Goal: Information Seeking & Learning: Get advice/opinions

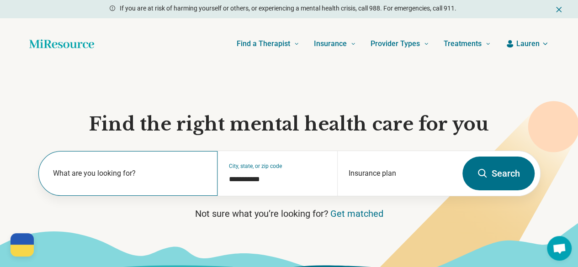
click at [104, 175] on label "What are you looking for?" at bounding box center [130, 173] width 154 height 11
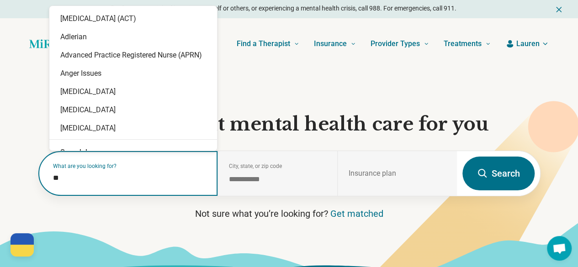
type input "*"
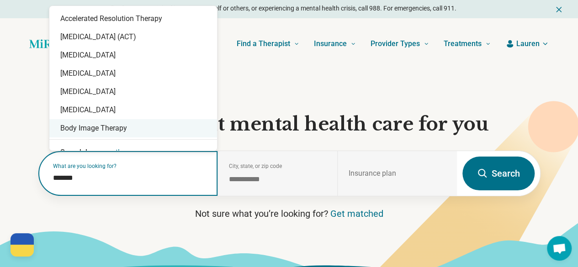
type input "*******"
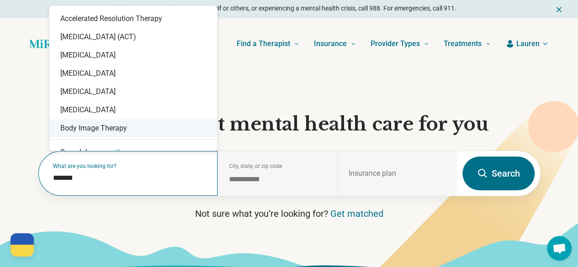
drag, startPoint x: 184, startPoint y: 194, endPoint x: 191, endPoint y: 191, distance: 7.4
click at [184, 194] on div "What are you looking for? *******" at bounding box center [128, 173] width 180 height 45
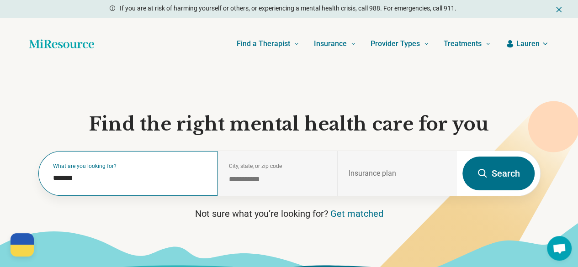
click at [143, 175] on div "What are you looking for? *******" at bounding box center [128, 173] width 180 height 45
click at [85, 193] on div "What are you looking for? *******" at bounding box center [128, 173] width 180 height 45
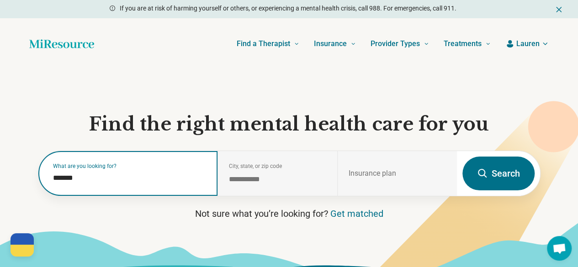
drag, startPoint x: 78, startPoint y: 183, endPoint x: 8, endPoint y: 180, distance: 69.6
click at [8, 180] on section "**********" at bounding box center [289, 174] width 578 height 211
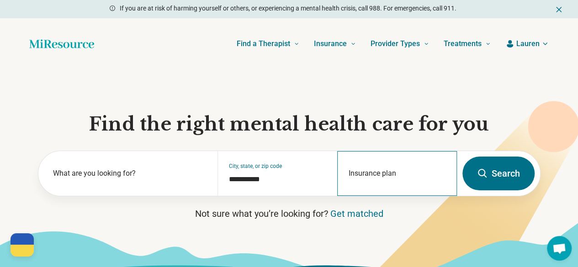
click at [386, 169] on div "Insurance plan" at bounding box center [397, 173] width 120 height 45
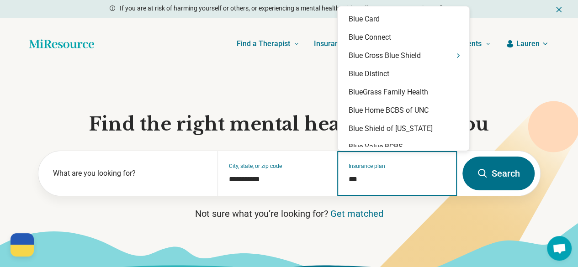
type input "****"
click at [455, 57] on icon "Suggestions" at bounding box center [458, 55] width 7 height 7
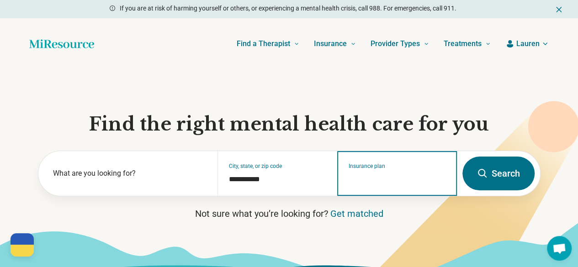
scroll to position [46, 0]
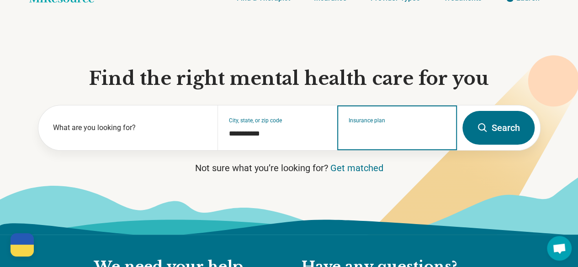
click at [426, 139] on input "Insurance plan" at bounding box center [397, 133] width 97 height 11
click at [367, 132] on input "Insurance plan" at bounding box center [397, 133] width 97 height 11
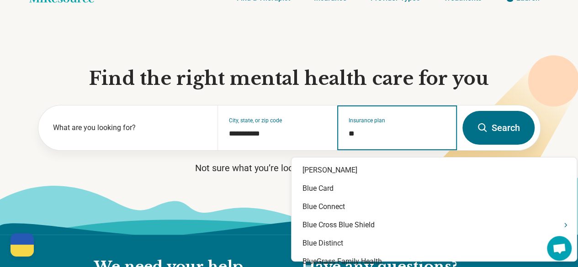
type input "***"
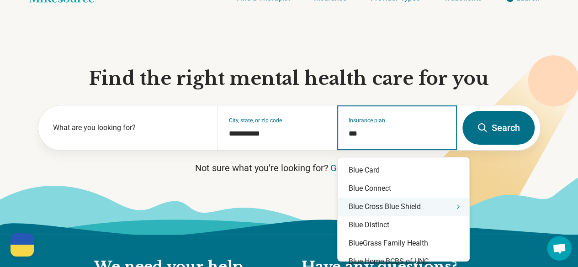
click at [436, 213] on div "Blue Cross Blue Shield" at bounding box center [404, 207] width 132 height 18
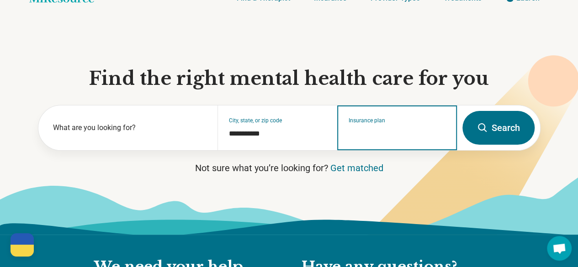
scroll to position [91, 0]
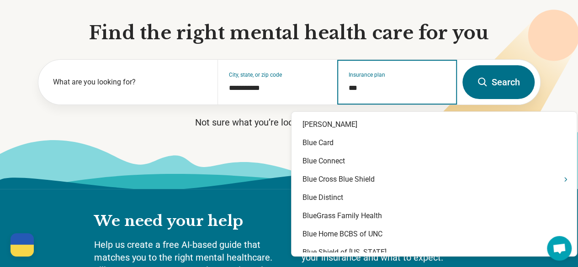
type input "****"
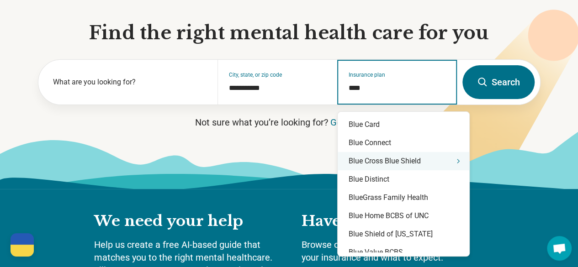
click at [430, 165] on div "Blue Cross Blue Shield" at bounding box center [404, 161] width 132 height 18
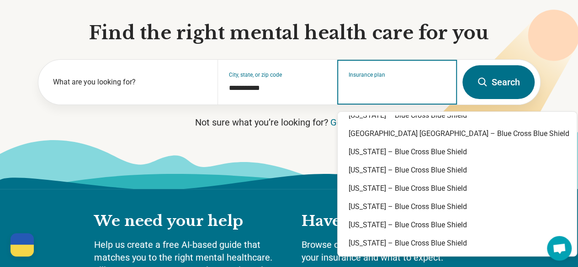
scroll to position [704, 0]
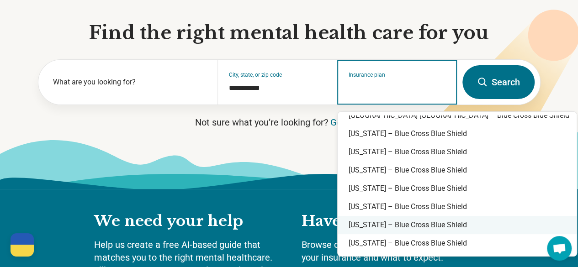
click at [435, 226] on div "Wisconsin – Blue Cross Blue Shield" at bounding box center [457, 225] width 239 height 18
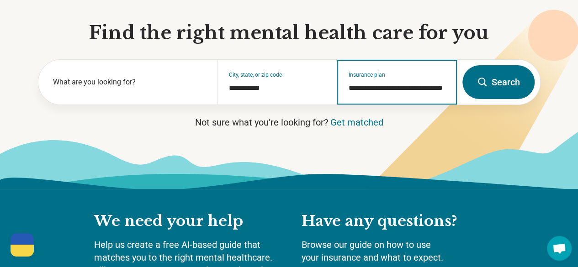
type input "**********"
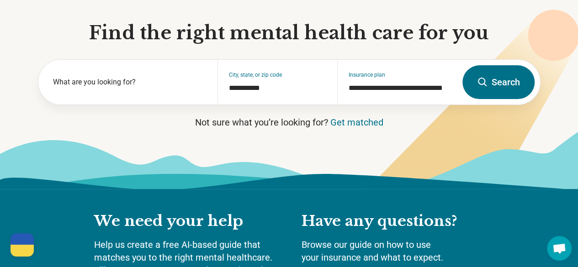
click at [511, 90] on button "Search" at bounding box center [499, 82] width 72 height 34
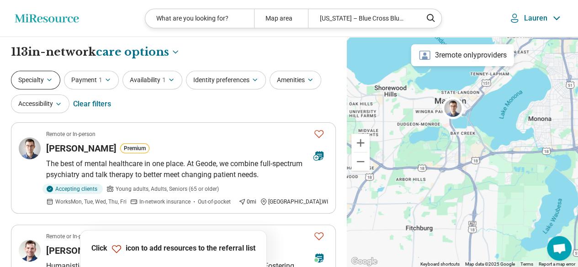
click at [34, 79] on button "Specialty" at bounding box center [35, 80] width 49 height 19
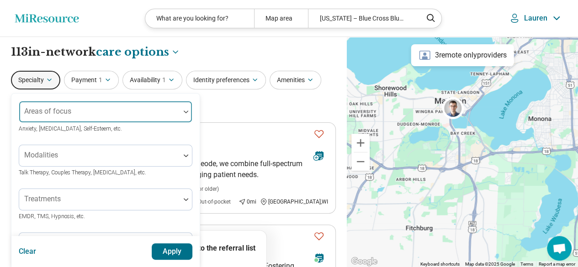
click at [83, 111] on div "Areas of focus" at bounding box center [106, 112] width 174 height 22
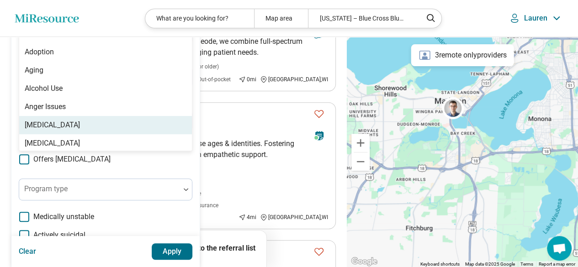
scroll to position [46, 0]
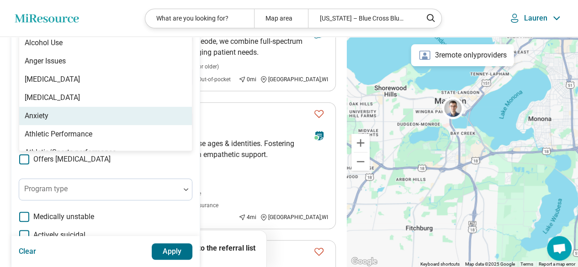
click at [87, 116] on div "Anxiety" at bounding box center [105, 116] width 173 height 18
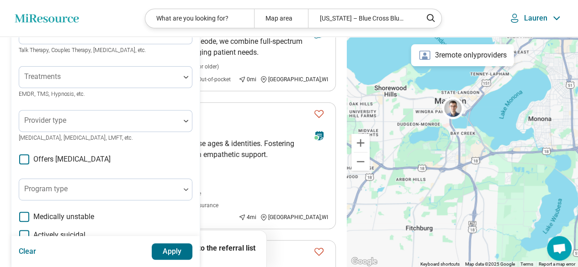
click at [170, 168] on div "Areas of focus Anxiety Anxiety, Depression, Self-Esteem, etc. Modalities Talk T…" at bounding box center [106, 158] width 174 height 358
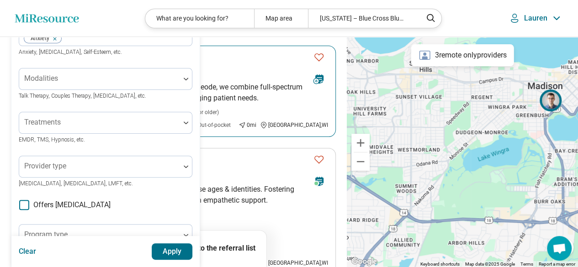
scroll to position [0, 0]
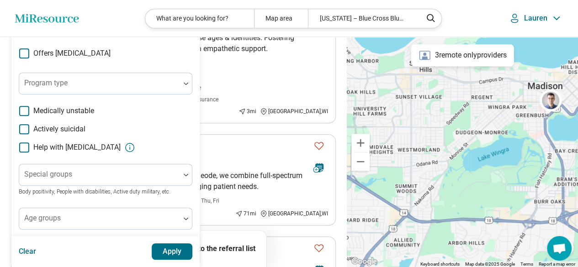
scroll to position [91, 0]
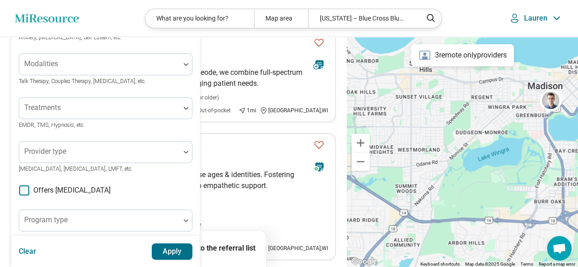
click at [175, 249] on button "Apply" at bounding box center [172, 252] width 41 height 16
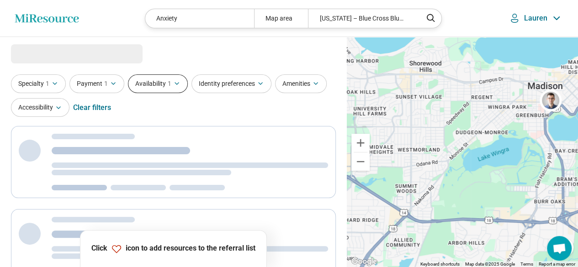
select select "***"
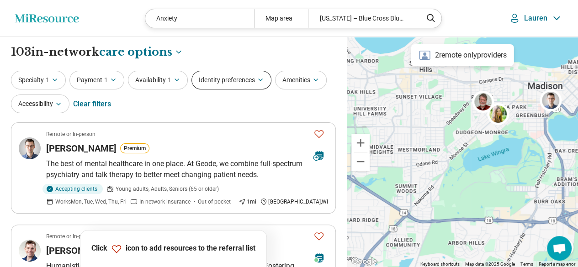
click at [249, 76] on button "Identity preferences" at bounding box center [232, 80] width 80 height 19
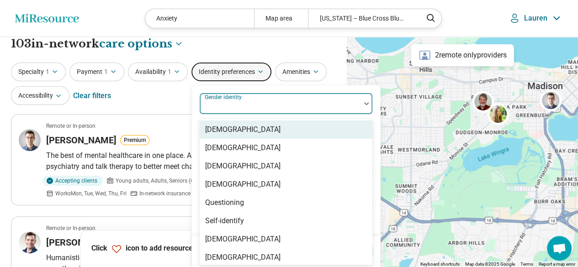
click at [260, 116] on div "8 results available. Use Up and Down to choose options, press Enter to select t…" at bounding box center [286, 170] width 174 height 154
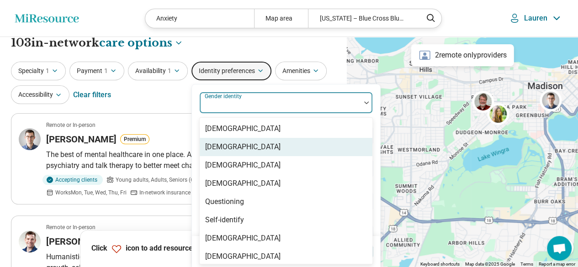
click at [252, 148] on div "[DEMOGRAPHIC_DATA]" at bounding box center [242, 147] width 75 height 11
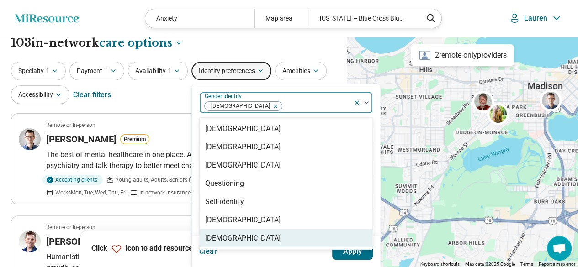
click at [350, 253] on button "Apply" at bounding box center [352, 252] width 41 height 16
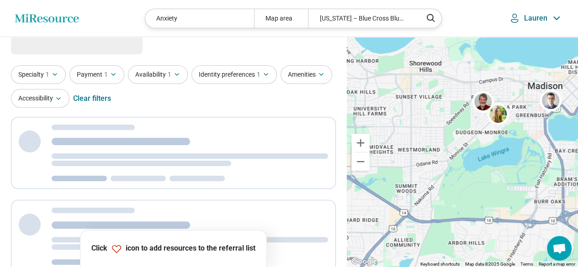
scroll to position [0, 0]
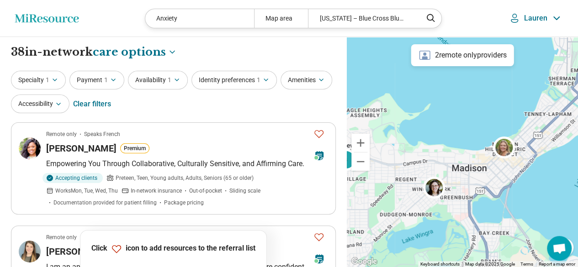
drag, startPoint x: 518, startPoint y: 135, endPoint x: 427, endPoint y: 207, distance: 114.9
click at [427, 207] on div "3" at bounding box center [462, 152] width 231 height 231
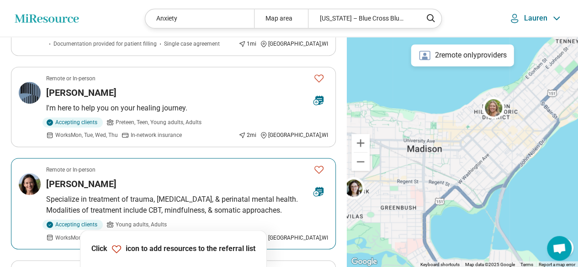
scroll to position [686, 0]
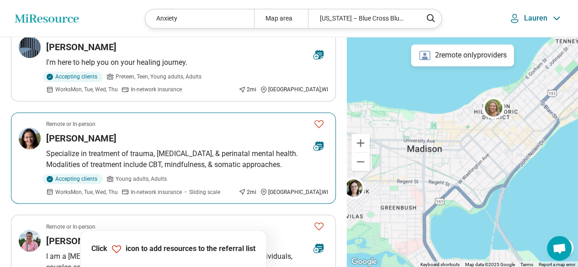
click at [228, 149] on p "Specialize in treatment of trauma, depression, anxiety, & perinatal mental heal…" at bounding box center [187, 160] width 282 height 22
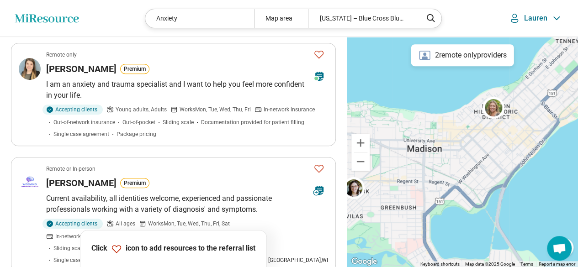
scroll to position [0, 0]
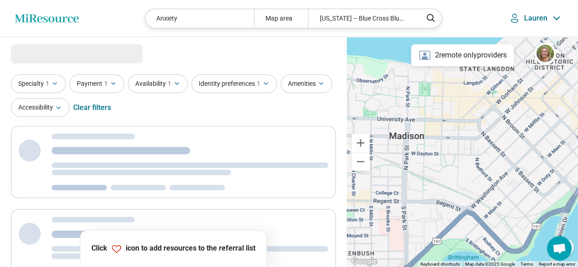
drag, startPoint x: 471, startPoint y: 139, endPoint x: 517, endPoint y: 129, distance: 46.8
click at [519, 139] on div "3" at bounding box center [462, 152] width 231 height 231
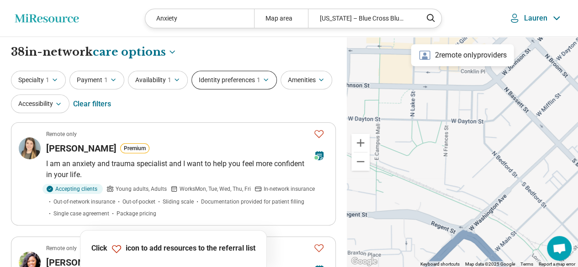
click at [251, 78] on button "Identity preferences 1" at bounding box center [234, 80] width 85 height 19
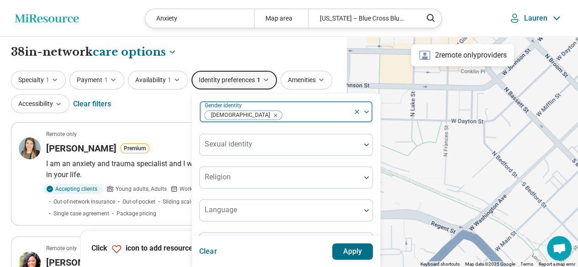
click at [270, 115] on icon "Remove [object Object]" at bounding box center [273, 115] width 6 height 6
click at [294, 77] on button "Amenities" at bounding box center [307, 80] width 52 height 19
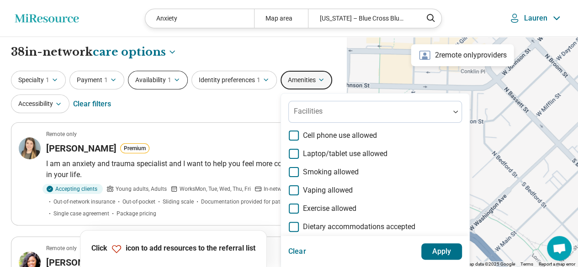
click at [150, 77] on button "Availability 1" at bounding box center [158, 80] width 60 height 19
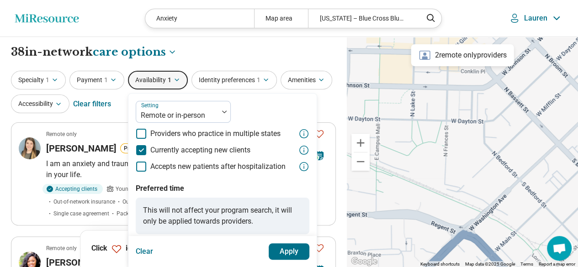
click at [290, 255] on button "Apply" at bounding box center [289, 252] width 41 height 16
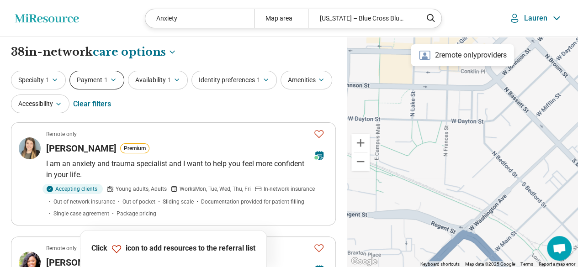
click at [100, 82] on button "Payment 1" at bounding box center [96, 80] width 55 height 19
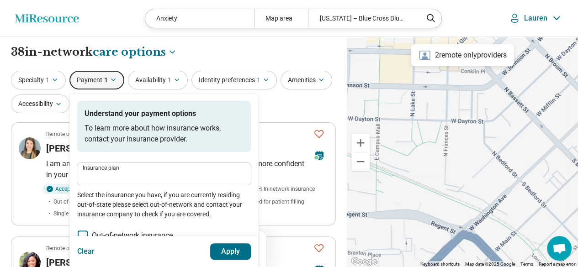
type input "**********"
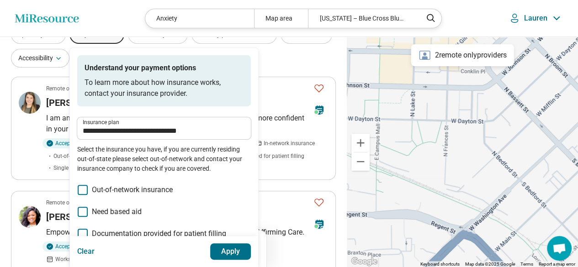
scroll to position [91, 0]
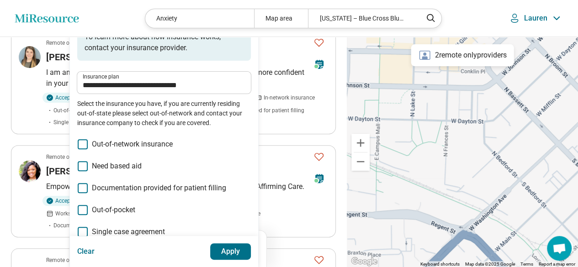
click at [227, 251] on button "Apply" at bounding box center [230, 252] width 41 height 16
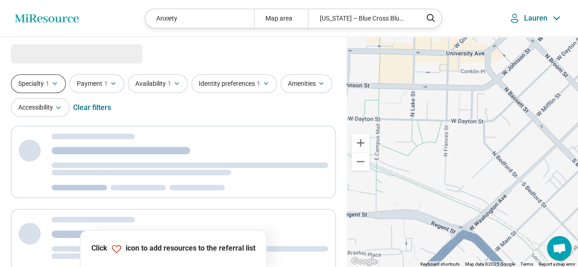
select select "***"
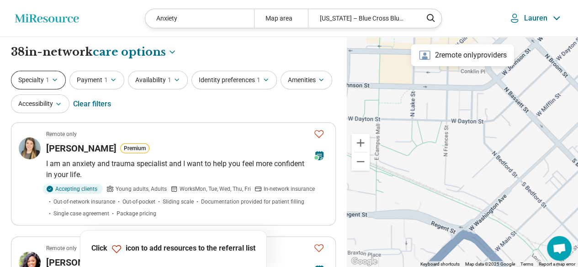
click at [37, 79] on button "Specialty 1" at bounding box center [38, 80] width 55 height 19
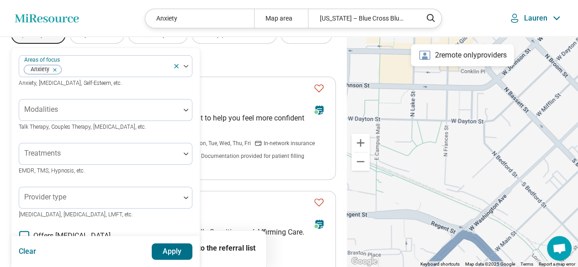
scroll to position [91, 0]
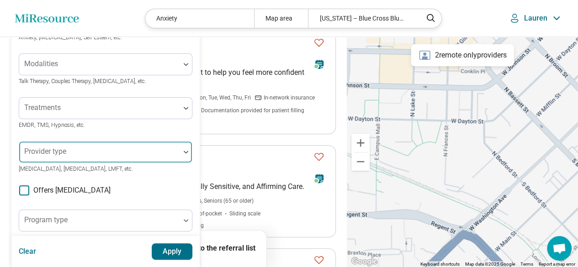
click at [96, 158] on div at bounding box center [99, 152] width 161 height 20
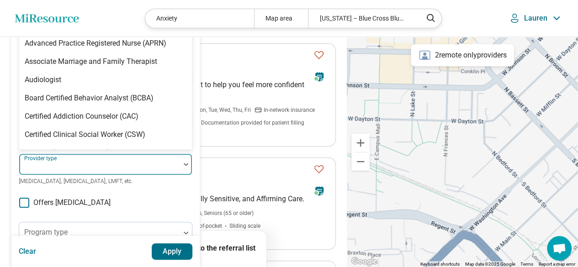
scroll to position [78, 0]
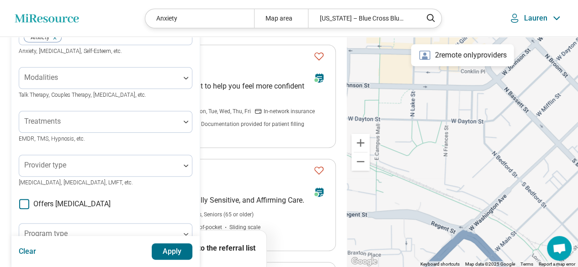
click at [166, 196] on div "Areas of focus Anxiety Anxiety, Depression, Self-Esteem, etc. Modalities Talk T…" at bounding box center [106, 202] width 174 height 358
click at [180, 254] on button "Apply" at bounding box center [172, 252] width 41 height 16
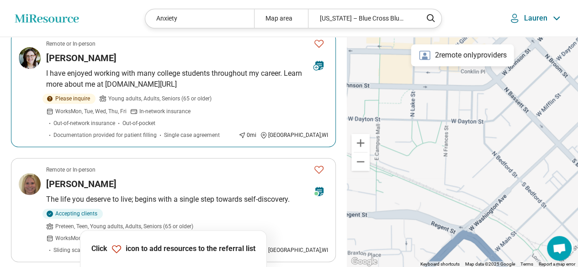
scroll to position [594, 0]
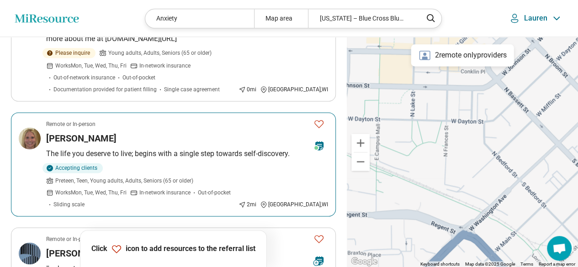
click at [161, 149] on p "The life you deserve to live; begins with a single step towards self-discovery." at bounding box center [187, 154] width 282 height 11
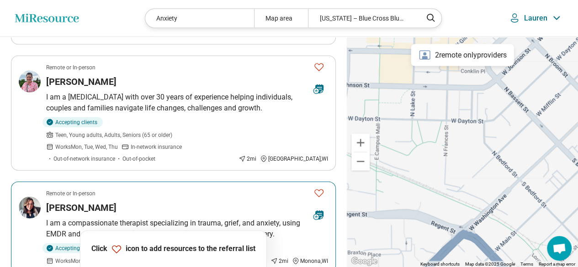
scroll to position [1006, 0]
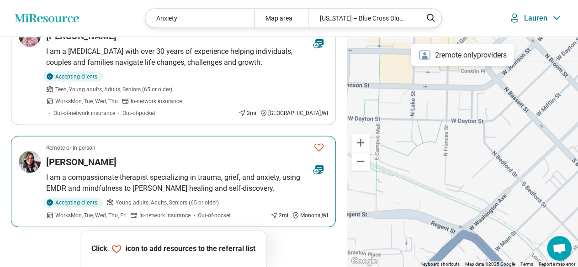
click at [172, 136] on article "Remote or In-person Annette Haas I am a compassionate therapist specializing in…" at bounding box center [173, 181] width 325 height 91
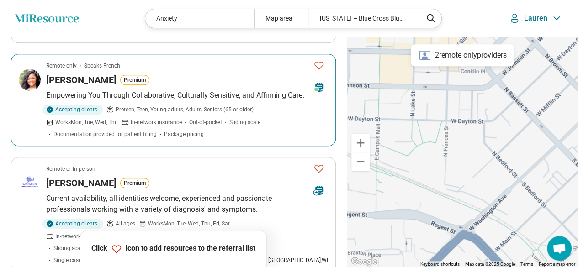
scroll to position [0, 0]
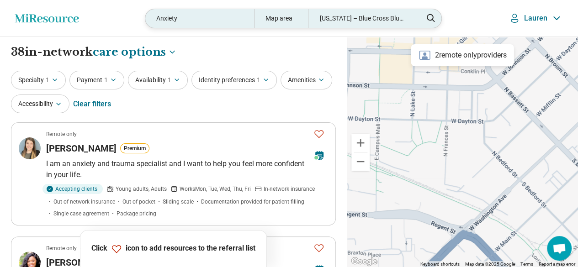
click at [289, 21] on div "Map area" at bounding box center [281, 18] width 54 height 19
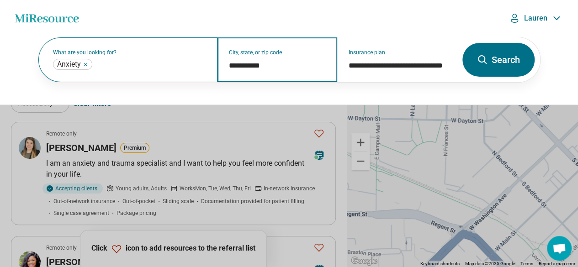
drag, startPoint x: 272, startPoint y: 65, endPoint x: 203, endPoint y: 65, distance: 69.5
click at [203, 65] on div "**********" at bounding box center [247, 59] width 419 height 45
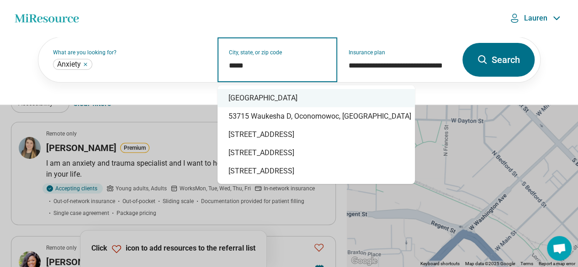
click at [262, 96] on div "Madison, WI 53715" at bounding box center [316, 98] width 197 height 18
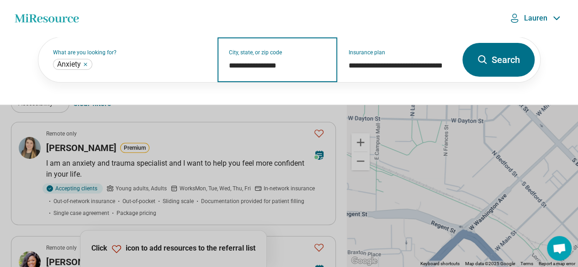
type input "**********"
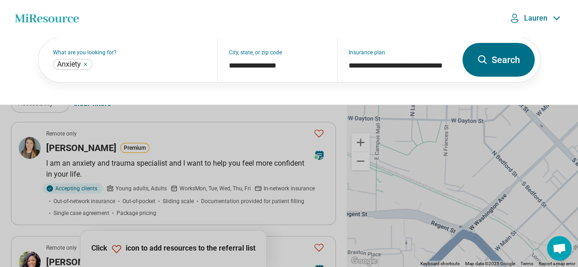
click at [513, 62] on button "Search" at bounding box center [499, 60] width 72 height 34
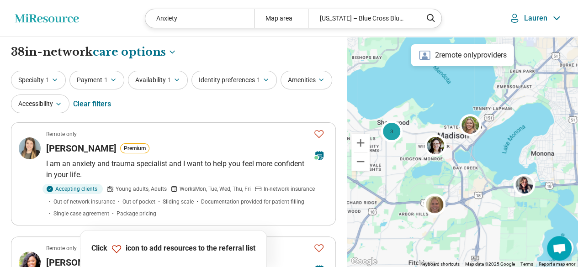
drag, startPoint x: 512, startPoint y: 186, endPoint x: 550, endPoint y: 158, distance: 47.8
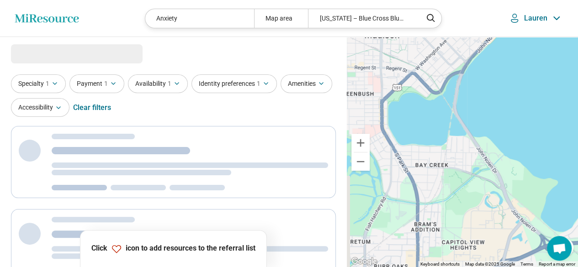
drag, startPoint x: 500, startPoint y: 163, endPoint x: 563, endPoint y: 150, distance: 64.4
click at [563, 149] on div "3" at bounding box center [462, 152] width 231 height 231
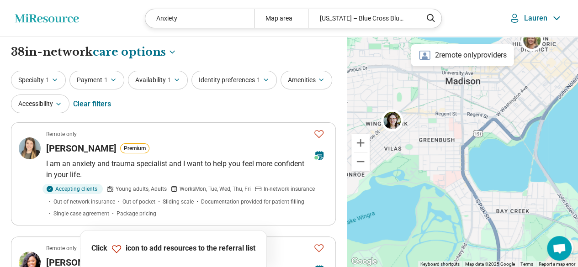
drag, startPoint x: 432, startPoint y: 147, endPoint x: 471, endPoint y: 178, distance: 50.5
click at [471, 178] on div "2" at bounding box center [462, 152] width 231 height 231
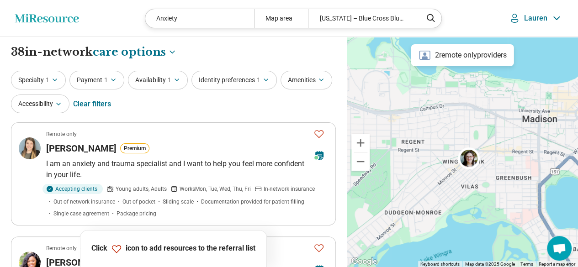
drag, startPoint x: 436, startPoint y: 136, endPoint x: 528, endPoint y: 180, distance: 102.2
click at [514, 176] on div "3" at bounding box center [462, 152] width 231 height 231
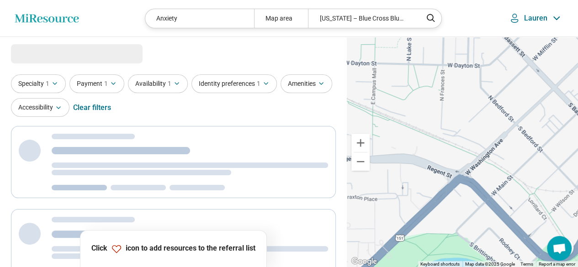
select select "***"
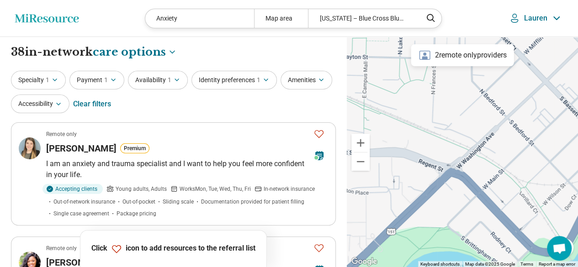
drag, startPoint x: 447, startPoint y: 160, endPoint x: 432, endPoint y: 147, distance: 19.7
click at [433, 148] on div "3" at bounding box center [462, 152] width 231 height 231
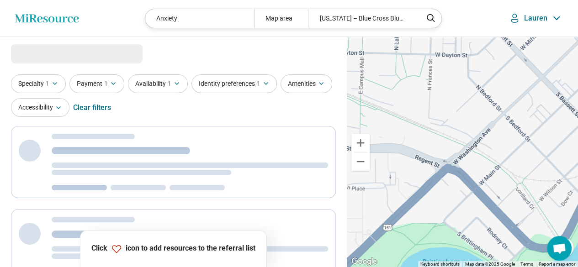
click at [438, 145] on div "3" at bounding box center [462, 152] width 231 height 231
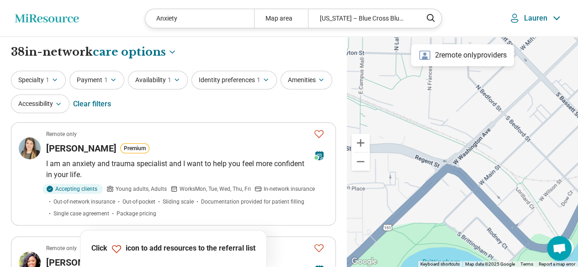
click at [441, 162] on div "3" at bounding box center [462, 152] width 231 height 231
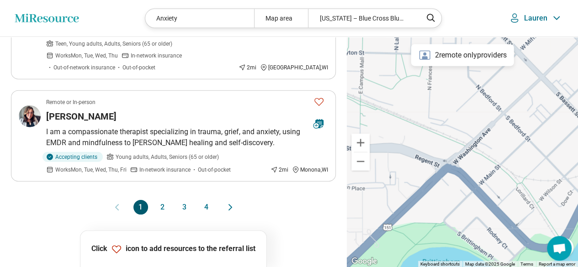
scroll to position [914, 0]
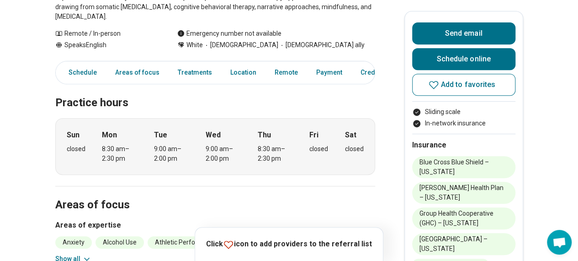
scroll to position [274, 0]
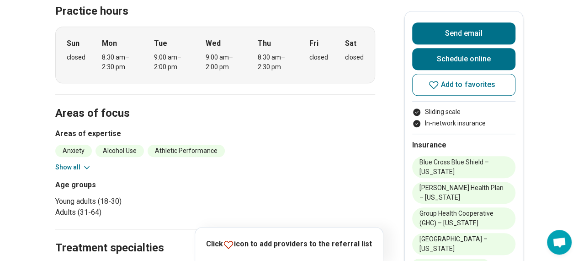
click at [66, 167] on button "Show all" at bounding box center [73, 167] width 36 height 10
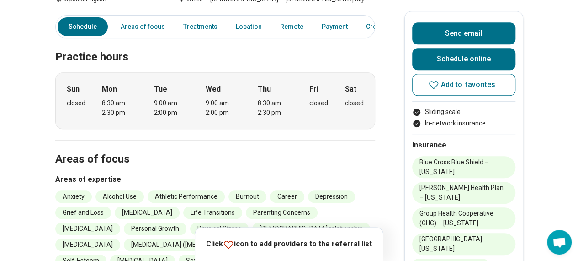
scroll to position [0, 0]
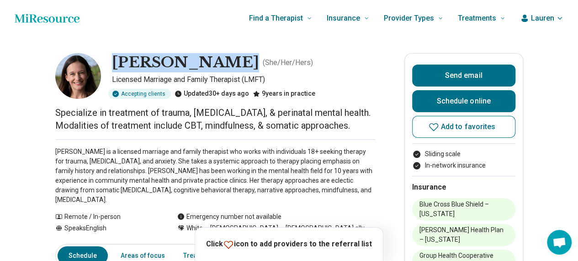
drag, startPoint x: 219, startPoint y: 67, endPoint x: 112, endPoint y: 71, distance: 107.5
click at [112, 71] on div "Jessica Brown ( She/Her/Hers ) Licensed Marriage and Family Therapist (LMFT) Ac…" at bounding box center [215, 76] width 320 height 46
copy h1 "[PERSON_NAME]"
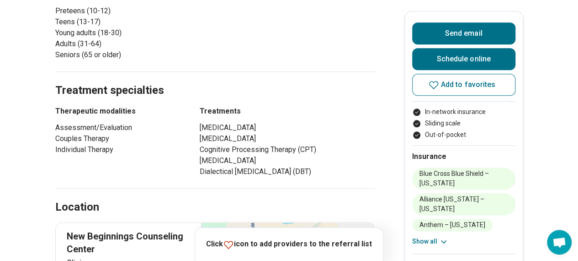
scroll to position [549, 0]
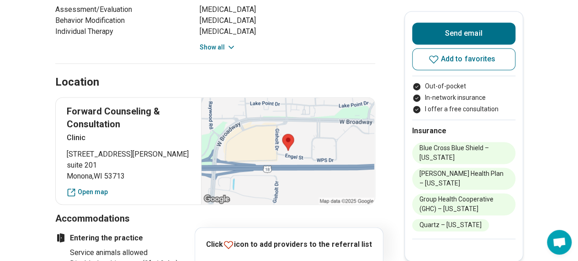
scroll to position [457, 0]
